Goal: Task Accomplishment & Management: Manage account settings

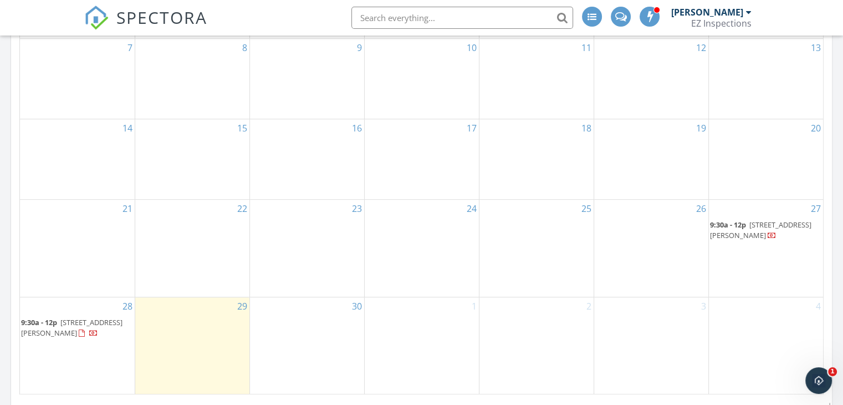
click at [758, 228] on span "947 Happy Rd, North Fort Myers 33903" at bounding box center [760, 229] width 101 height 21
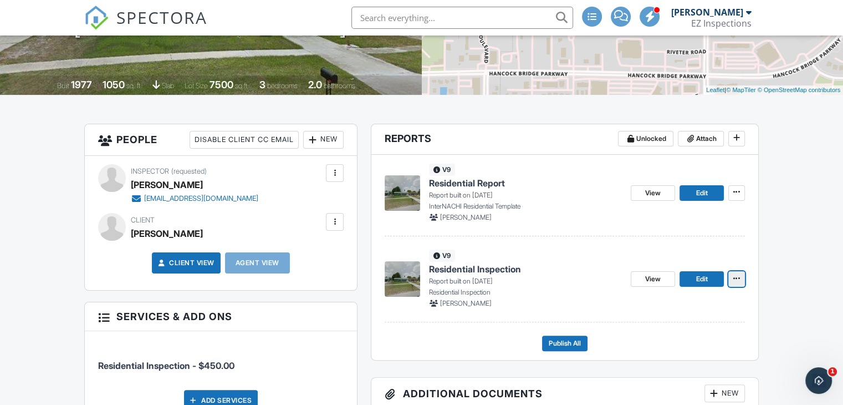
click at [738, 275] on icon at bounding box center [736, 278] width 7 height 8
click at [652, 285] on link "View" at bounding box center [653, 279] width 44 height 16
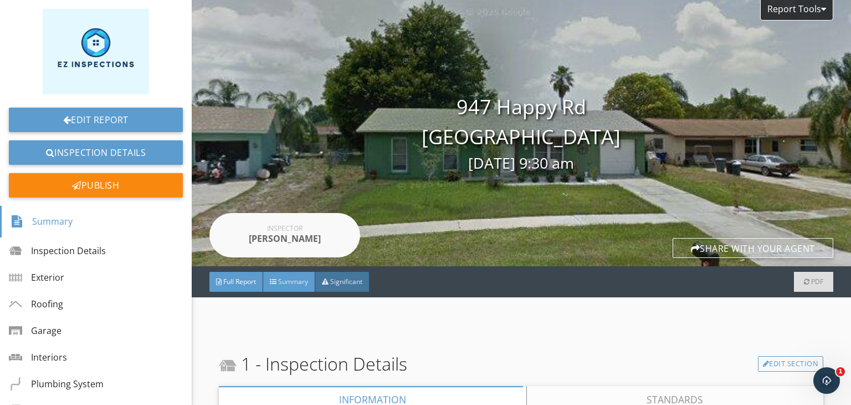
click at [301, 285] on span "Summary" at bounding box center [293, 281] width 30 height 9
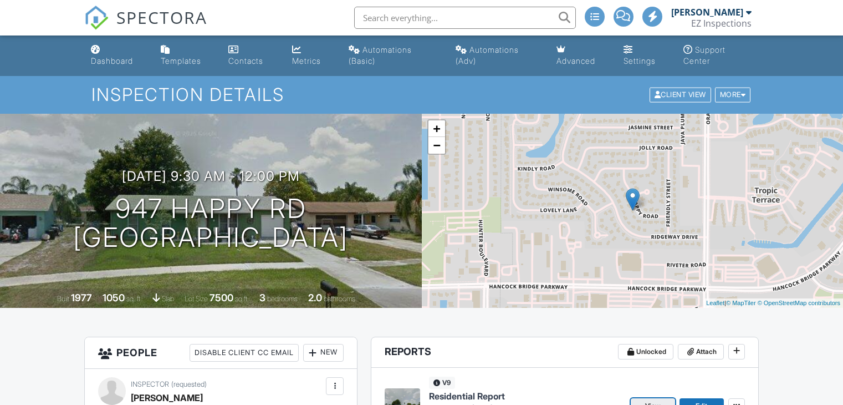
click at [636, 398] on link "View" at bounding box center [653, 406] width 44 height 16
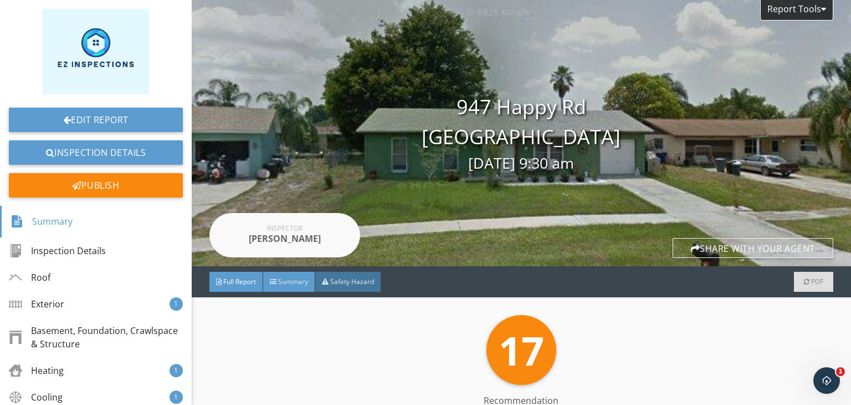
click at [300, 273] on div "Summary" at bounding box center [289, 282] width 52 height 20
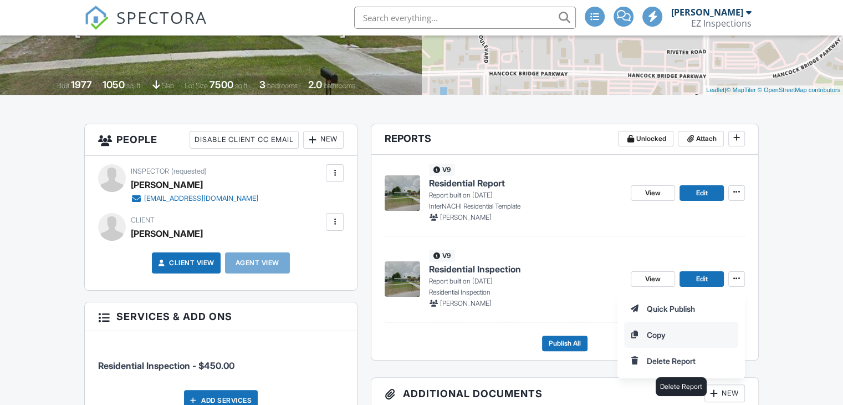
click at [673, 360] on input "Delete Report" at bounding box center [681, 360] width 113 height 25
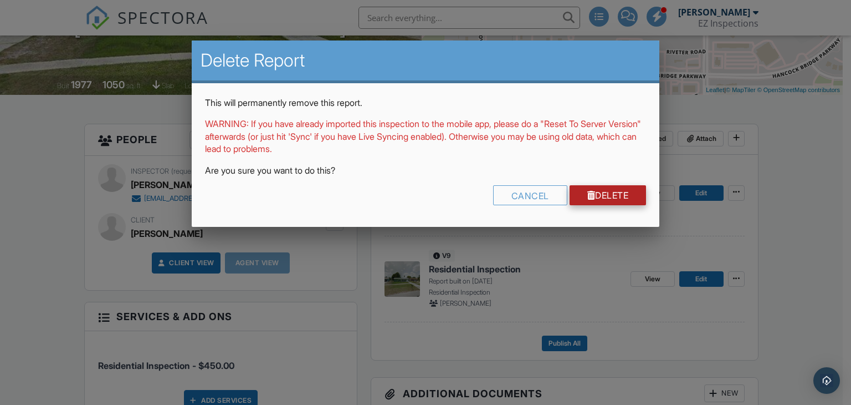
click at [600, 193] on link "Delete" at bounding box center [608, 195] width 77 height 20
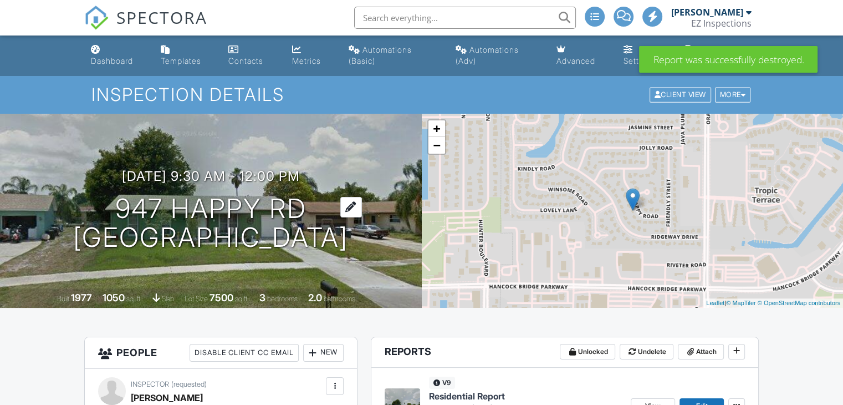
click at [348, 194] on h1 "947 Happy Rd North Fort Myers, FL 33903" at bounding box center [210, 223] width 275 height 59
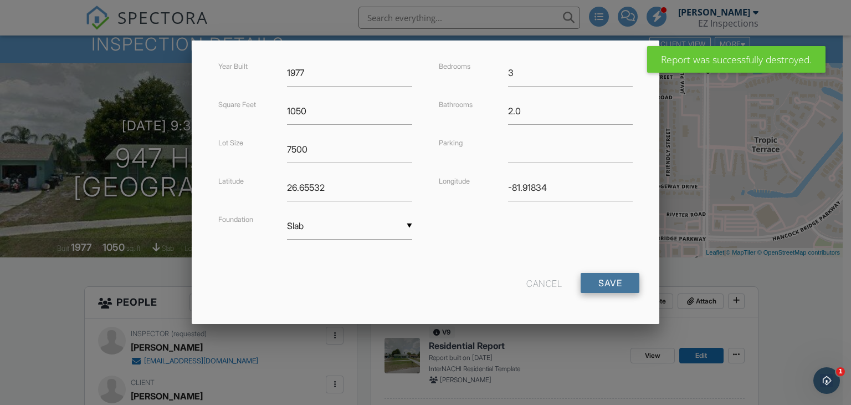
click at [609, 278] on input "Save" at bounding box center [610, 283] width 59 height 20
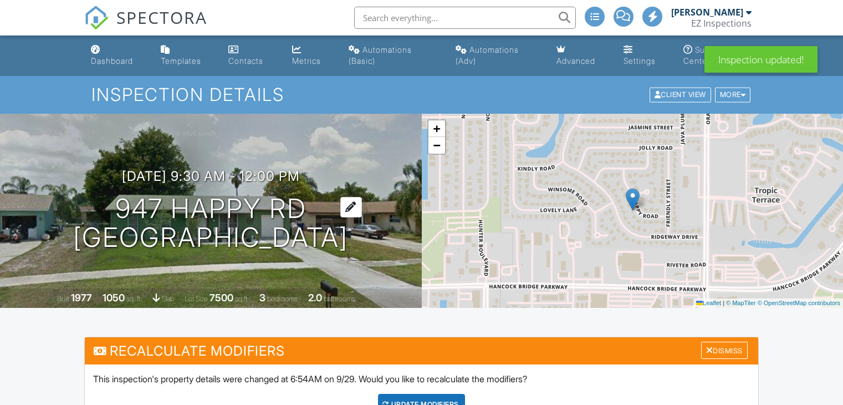
drag, startPoint x: 0, startPoint y: 0, endPoint x: 371, endPoint y: 180, distance: 412.7
click at [354, 142] on div "09/27/2025 9:30 am - 12:00 pm 947 Happy Rd North Fort Myers, FL 33903 Built 197…" at bounding box center [211, 211] width 422 height 194
click at [362, 197] on div at bounding box center [351, 207] width 22 height 21
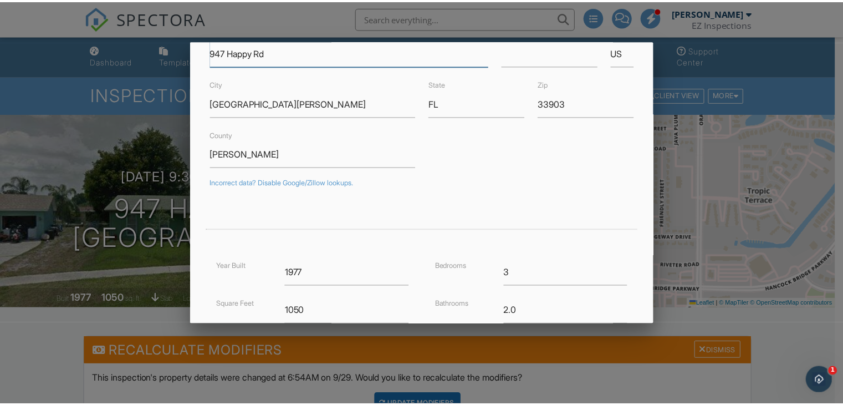
scroll to position [269, 0]
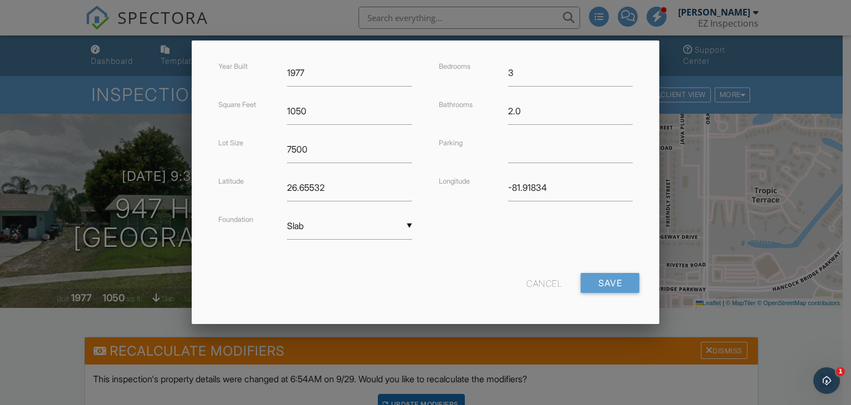
click at [531, 280] on div "Cancel" at bounding box center [543, 283] width 35 height 20
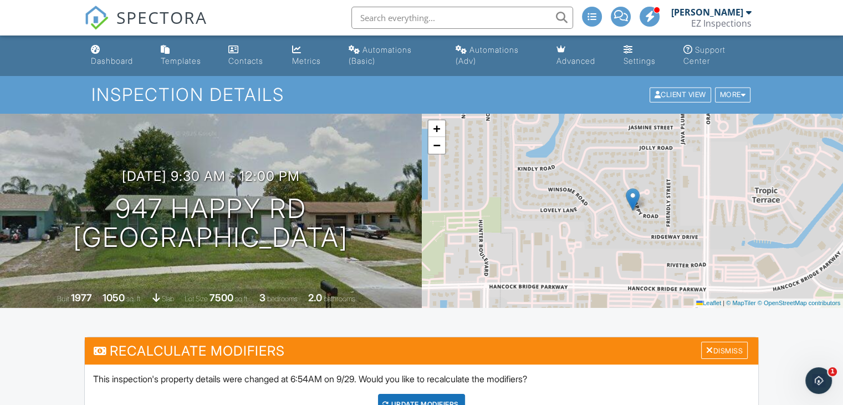
scroll to position [191, 0]
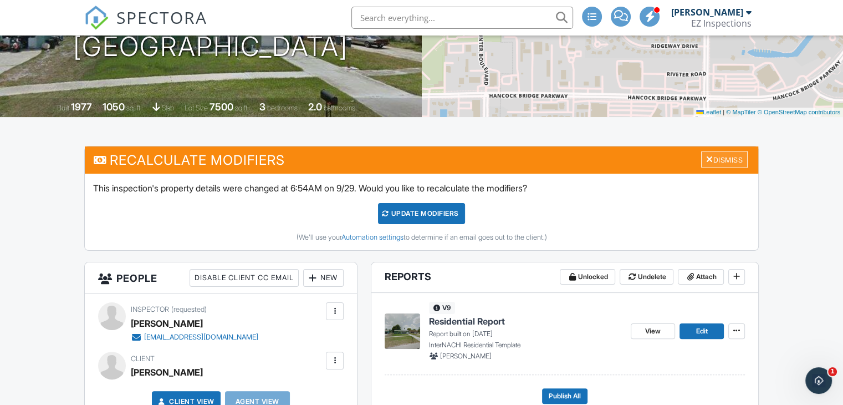
click at [725, 160] on div "Dismiss" at bounding box center [724, 159] width 47 height 17
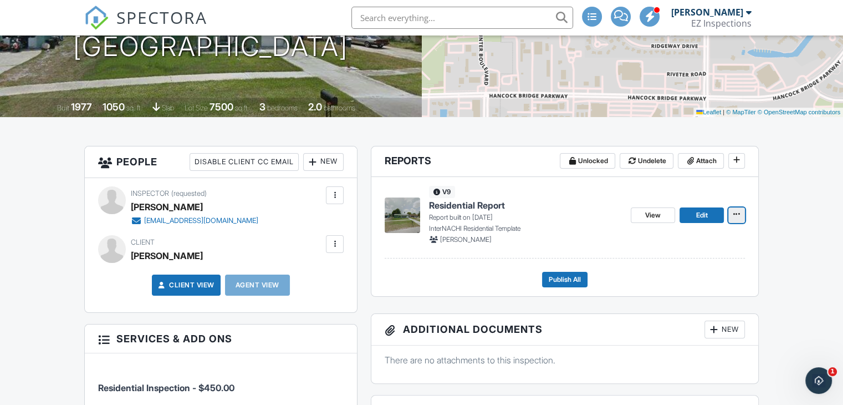
click at [733, 213] on icon at bounding box center [736, 214] width 7 height 8
click at [488, 276] on footer "Publish All" at bounding box center [565, 275] width 360 height 24
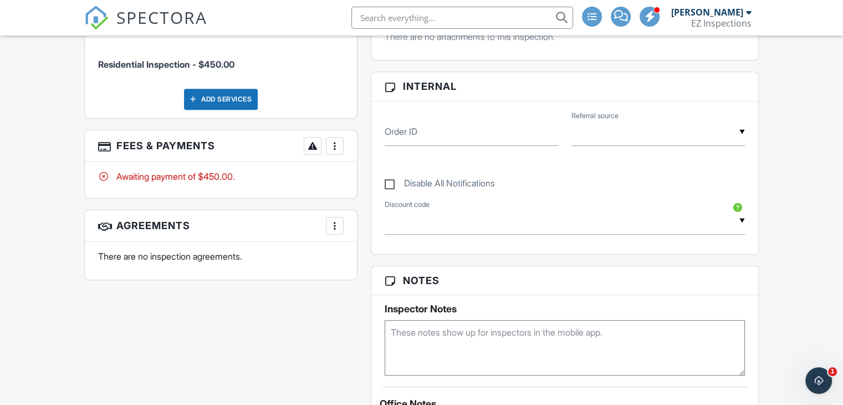
click at [341, 139] on div "More" at bounding box center [335, 146] width 18 height 18
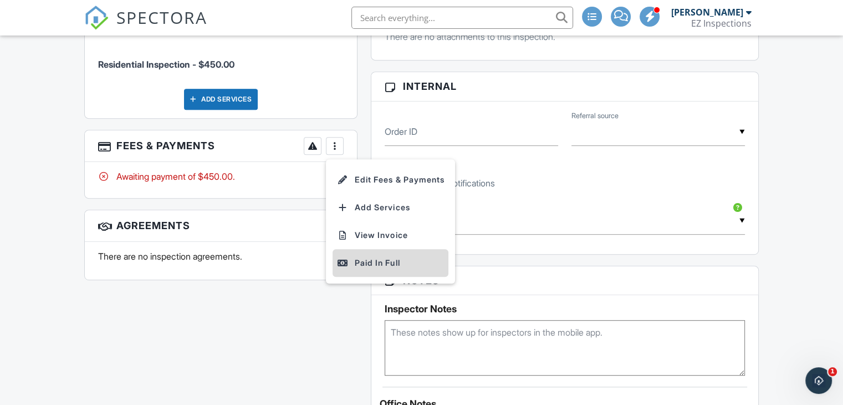
click at [359, 257] on div "Paid In Full" at bounding box center [390, 262] width 107 height 13
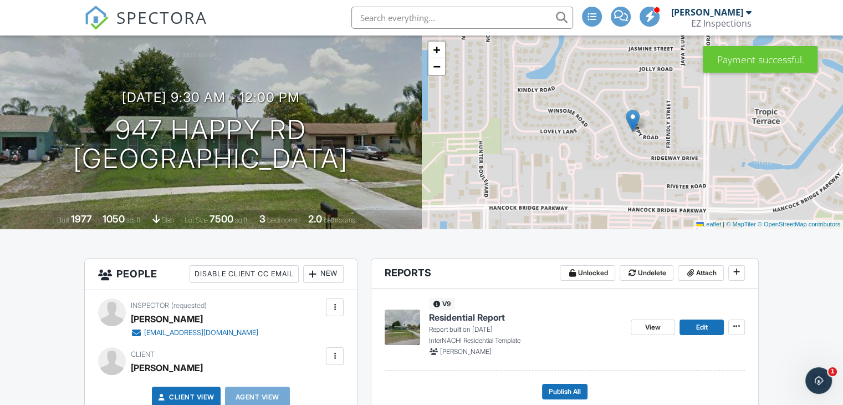
scroll to position [60, 0]
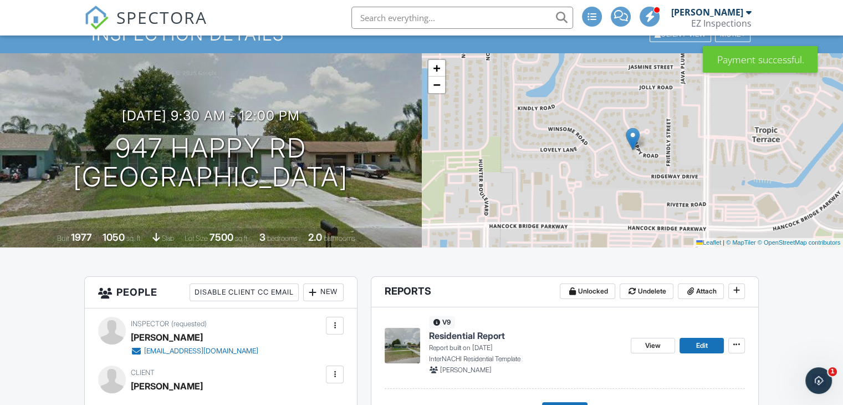
drag, startPoint x: 834, startPoint y: 81, endPoint x: 841, endPoint y: 147, distance: 66.4
click at [841, 147] on div "+ − Leaflet | © MapTiler © OpenStreetMap contributors" at bounding box center [633, 150] width 422 height 194
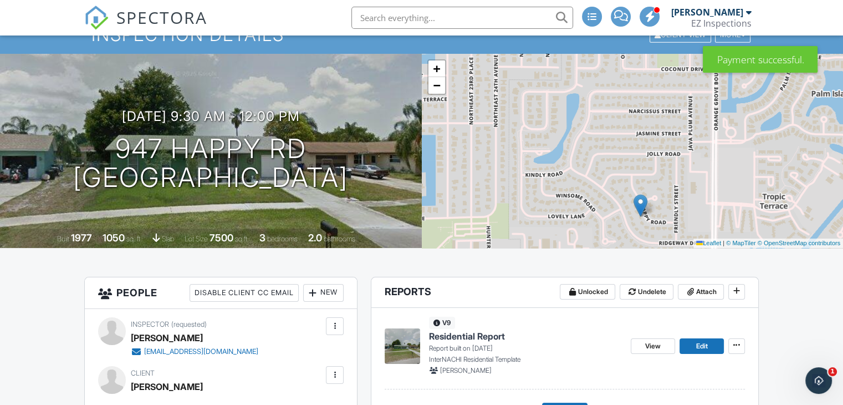
scroll to position [278, 0]
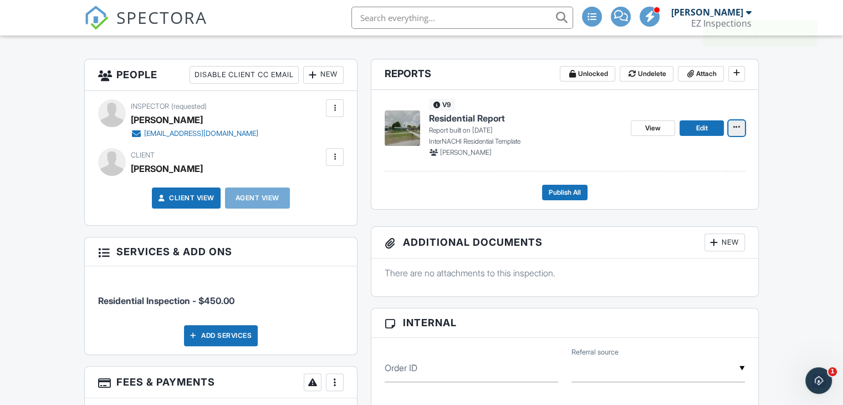
click at [737, 124] on icon at bounding box center [736, 127] width 7 height 8
click at [658, 127] on span "View" at bounding box center [653, 127] width 16 height 11
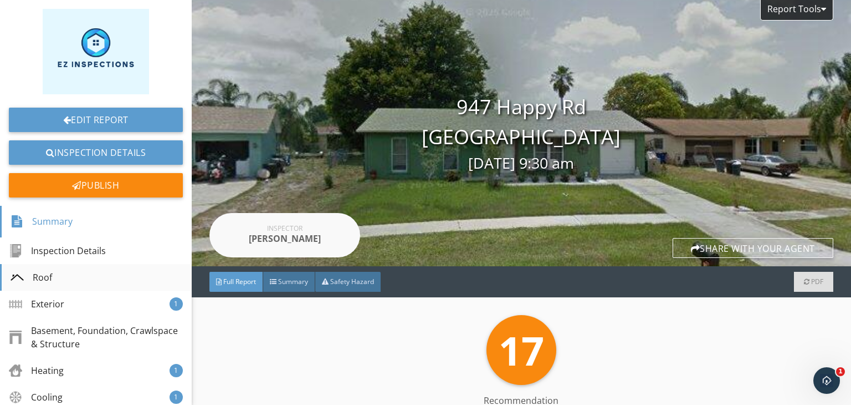
click at [53, 270] on div "Roof" at bounding box center [96, 277] width 192 height 27
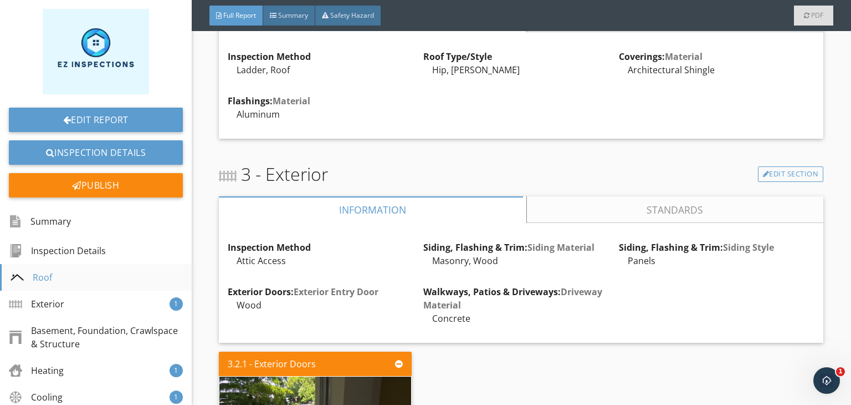
scroll to position [624, 0]
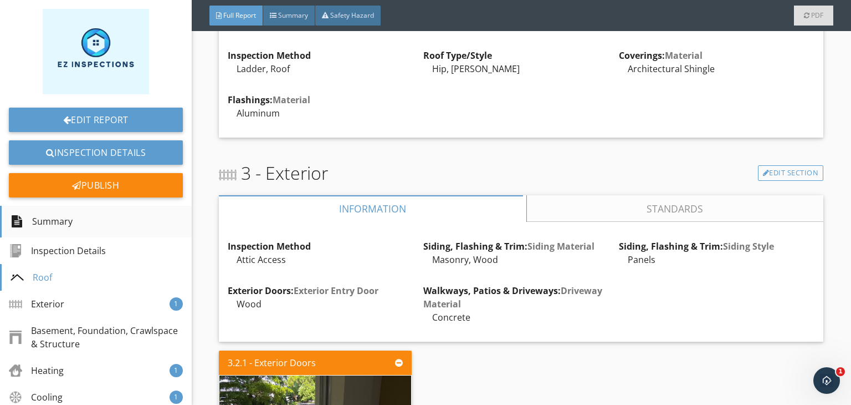
click at [64, 228] on div "Summary" at bounding box center [42, 221] width 62 height 19
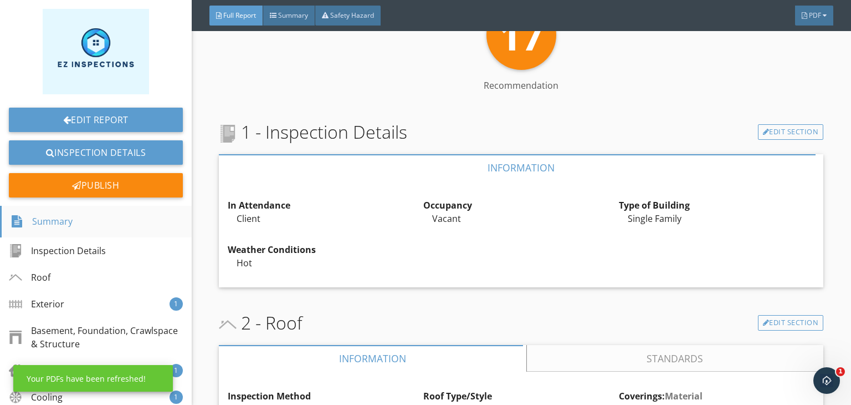
scroll to position [284, 0]
click at [850, 24] on div "Full Report Summary Safety Hazard PDF" at bounding box center [522, 15] width 660 height 31
click at [821, 11] on div "PDF" at bounding box center [814, 16] width 38 height 20
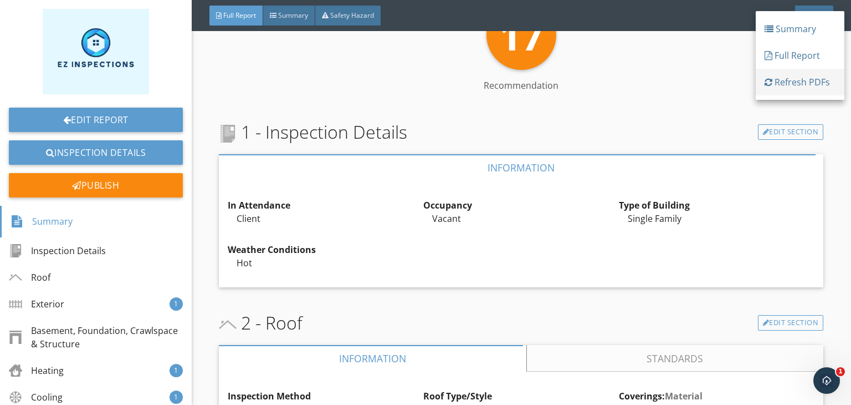
click at [792, 76] on div "Refresh PDFs" at bounding box center [800, 81] width 71 height 13
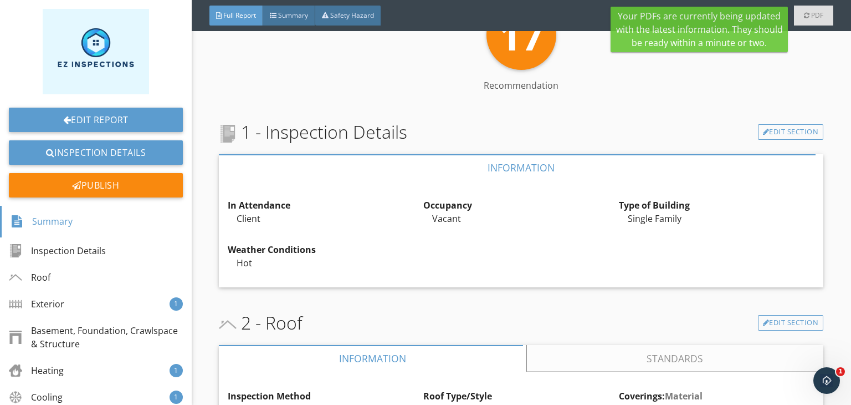
click at [814, 17] on span "PDF" at bounding box center [817, 15] width 12 height 9
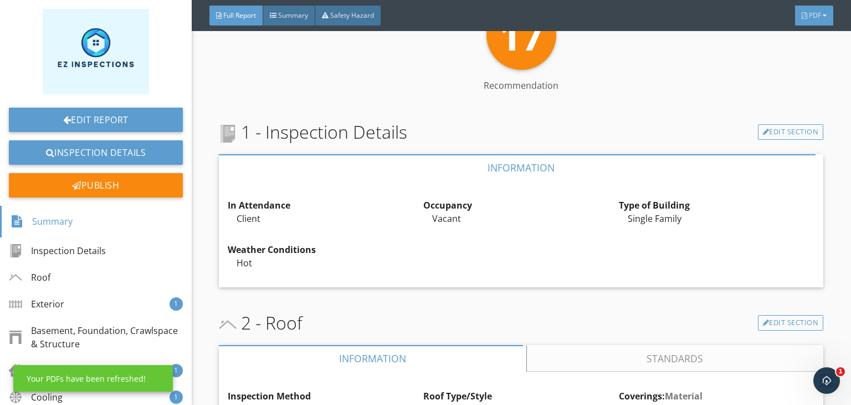
click at [814, 17] on span "PDF" at bounding box center [815, 15] width 12 height 9
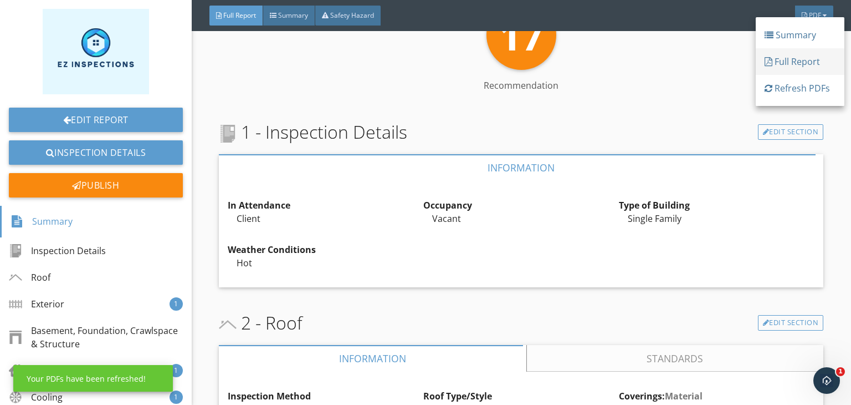
click at [794, 64] on div "Full Report" at bounding box center [800, 61] width 71 height 13
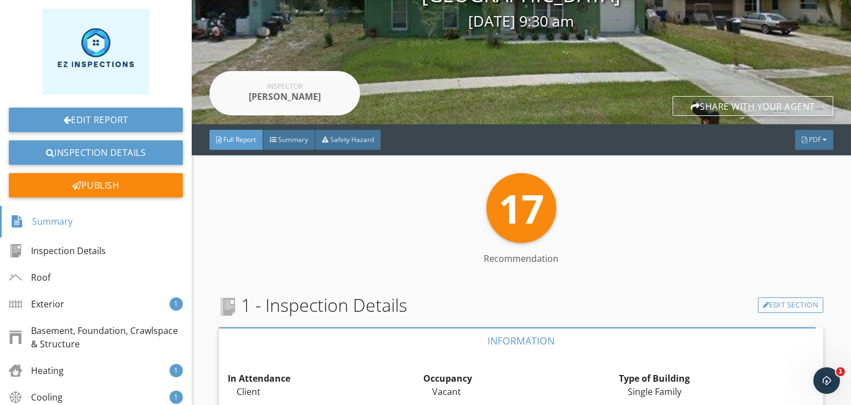
scroll to position [65, 0]
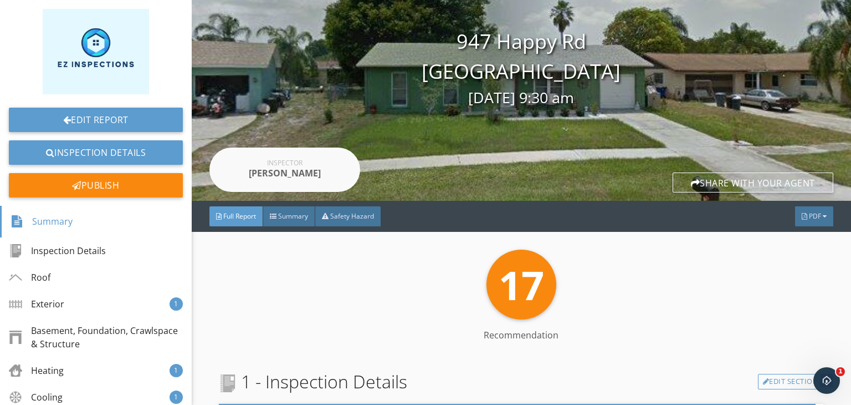
drag, startPoint x: 507, startPoint y: 145, endPoint x: 446, endPoint y: 145, distance: 61.0
click at [446, 145] on div "Report Tools 947 Happy Rd North Fort Myers, FL 33903 09/27/2025 9:30 am Inspect…" at bounding box center [522, 68] width 660 height 266
drag, startPoint x: 446, startPoint y: 145, endPoint x: 109, endPoint y: 137, distance: 337.0
click at [109, 137] on div "Edit Report Inspection Details Publish" at bounding box center [96, 107] width 192 height 197
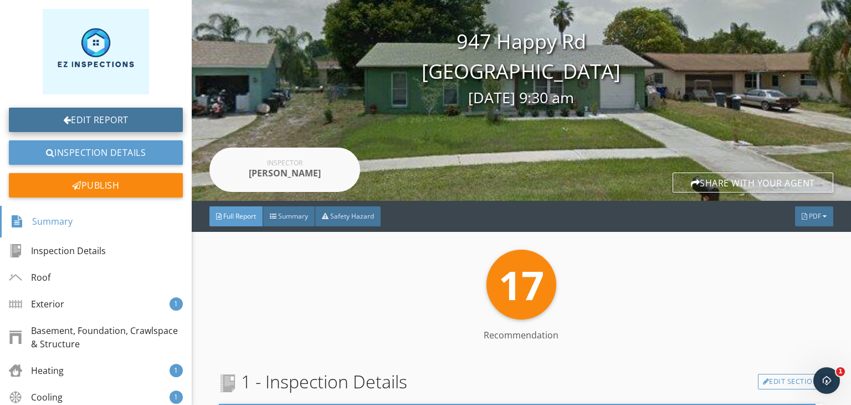
click at [96, 120] on link "Edit Report" at bounding box center [96, 120] width 174 height 24
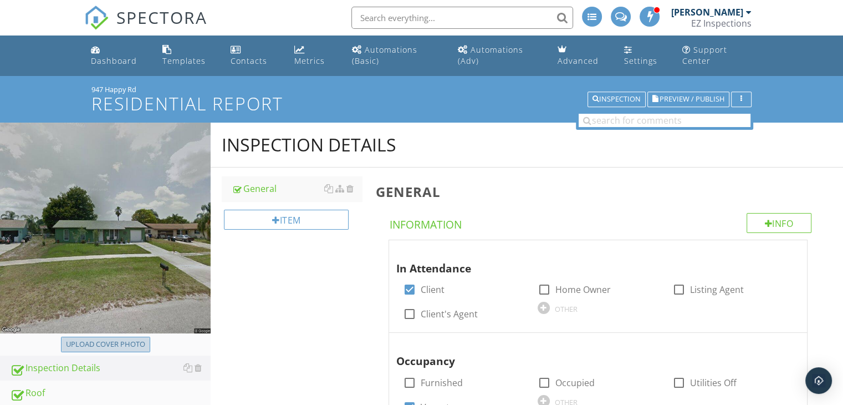
click at [117, 346] on div "Upload cover photo" at bounding box center [105, 344] width 79 height 11
type input "C:\fakepath\20250927_093111.jpg"
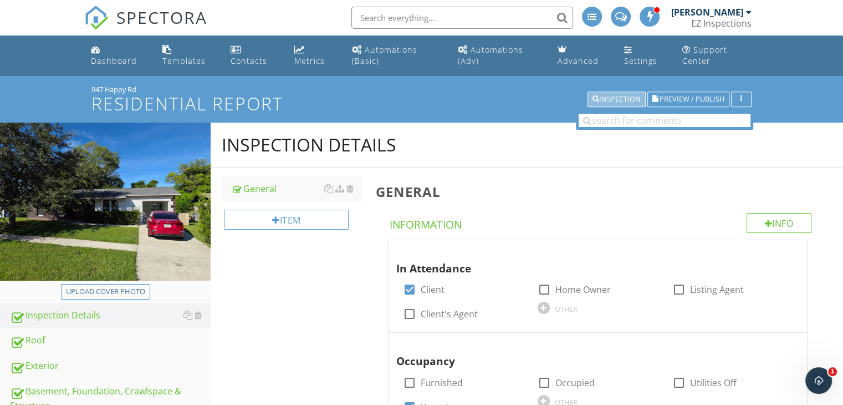
click at [599, 95] on div "Inspection" at bounding box center [616, 99] width 48 height 8
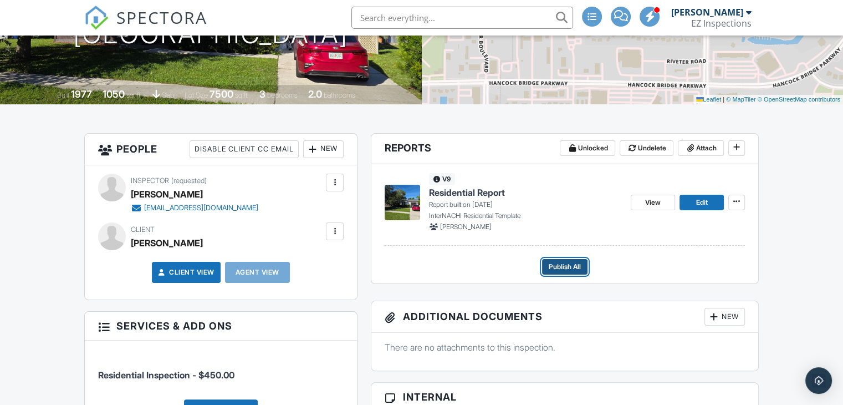
click at [576, 269] on span "Publish All" at bounding box center [565, 266] width 32 height 11
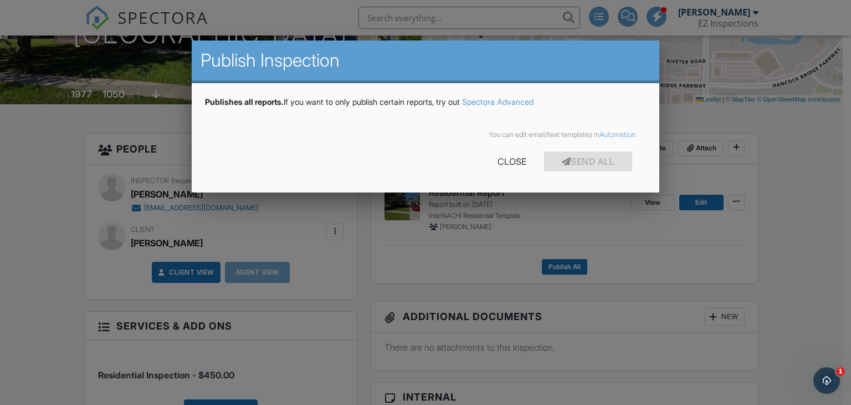
click at [597, 160] on div "Send All" at bounding box center [588, 161] width 89 height 20
click at [631, 287] on div at bounding box center [425, 198] width 851 height 506
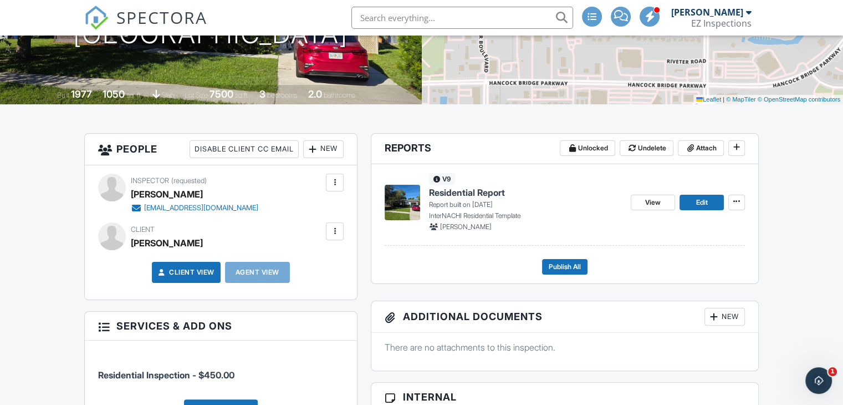
click at [727, 206] on div "View Edit" at bounding box center [688, 202] width 114 height 59
click at [735, 206] on span at bounding box center [736, 201] width 11 height 11
click at [665, 197] on link "View" at bounding box center [653, 203] width 44 height 16
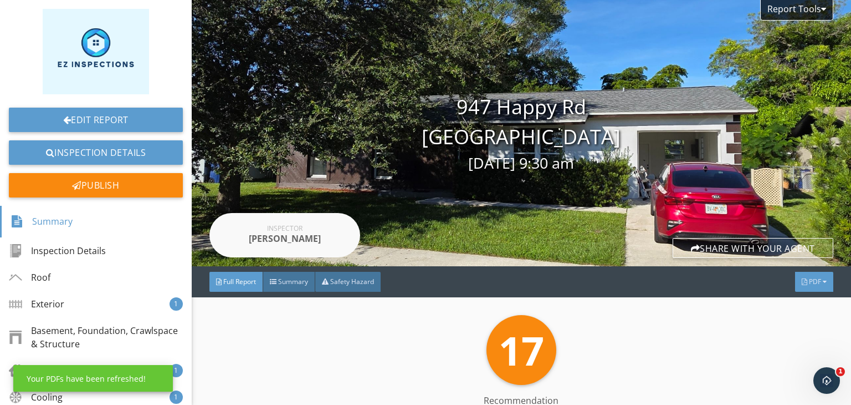
click at [809, 282] on span "PDF" at bounding box center [815, 281] width 12 height 9
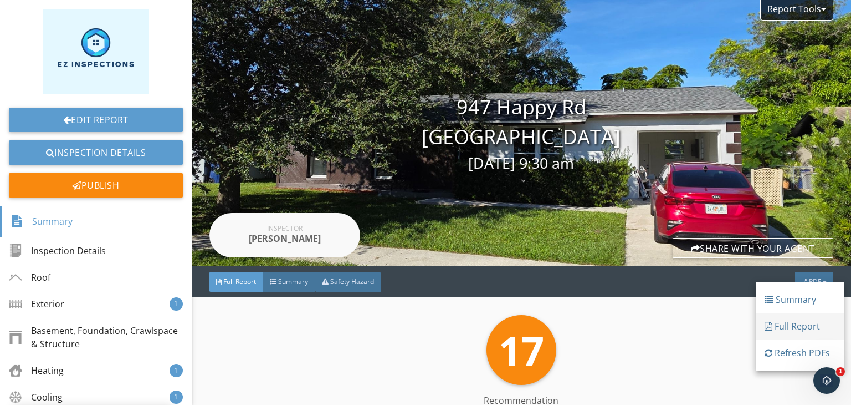
click at [785, 326] on div "Full Report" at bounding box center [800, 325] width 71 height 13
